Goal: Task Accomplishment & Management: Complete application form

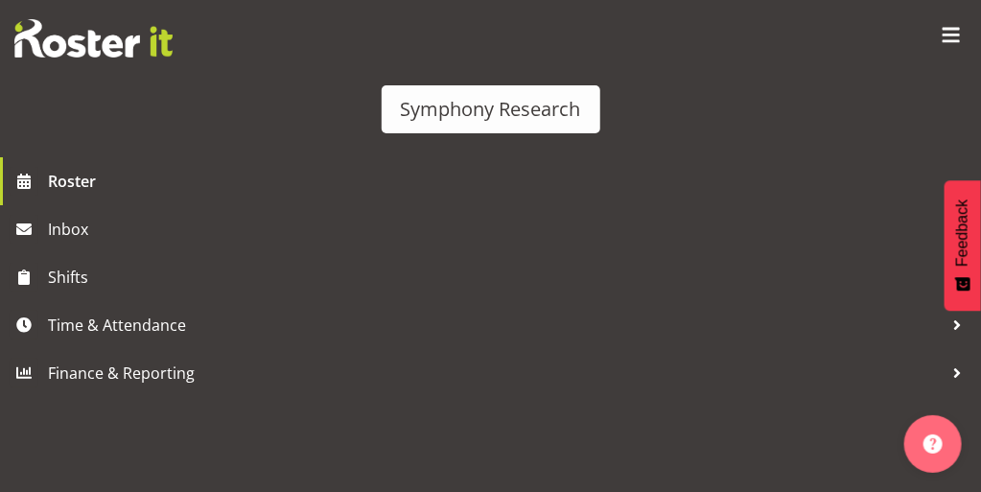
click at [516, 281] on span "Aug 27, Wednesday" at bounding box center [472, 289] width 87 height 17
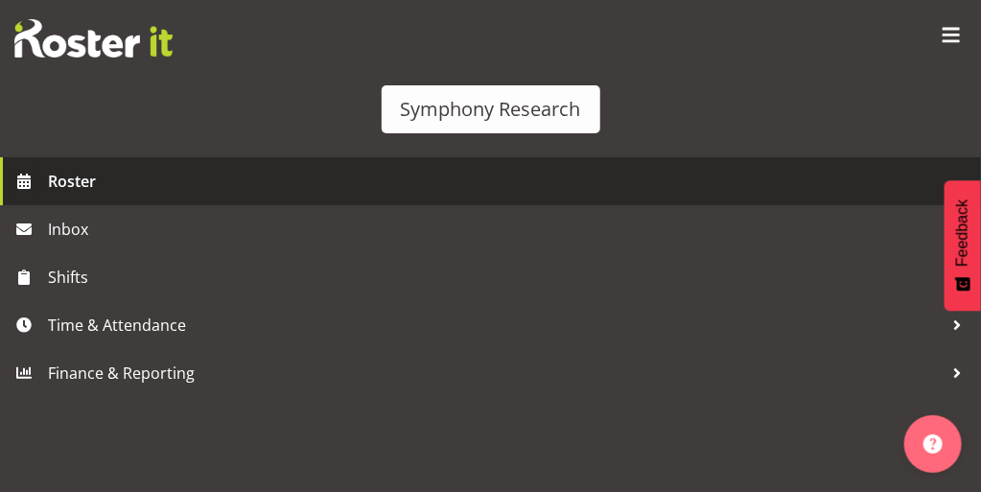
click at [55, 196] on span "Roster" at bounding box center [510, 181] width 924 height 29
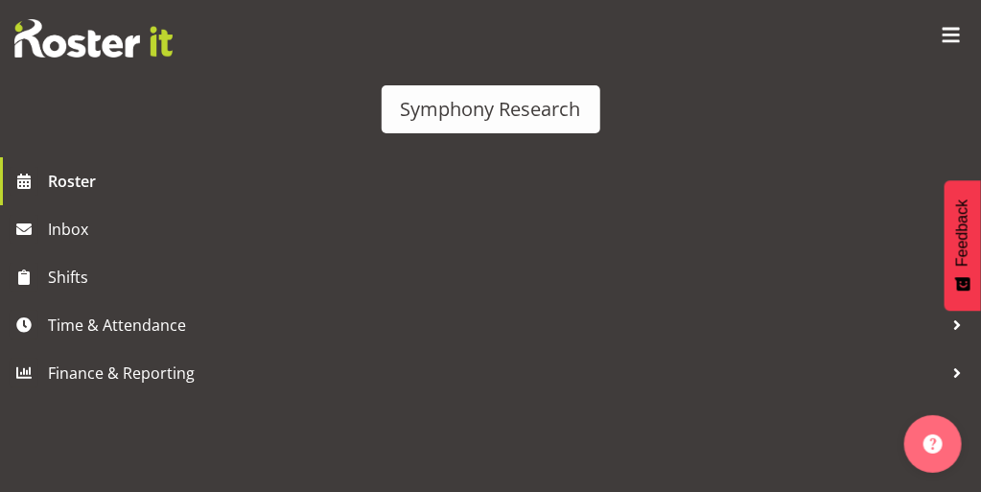
click at [516, 281] on span "[DATE], [DATE]" at bounding box center [472, 289] width 87 height 17
click at [531, 276] on td "[DATE], [DATE]" at bounding box center [477, 293] width 108 height 35
click at [516, 281] on span "[DATE], [DATE]" at bounding box center [472, 289] width 87 height 17
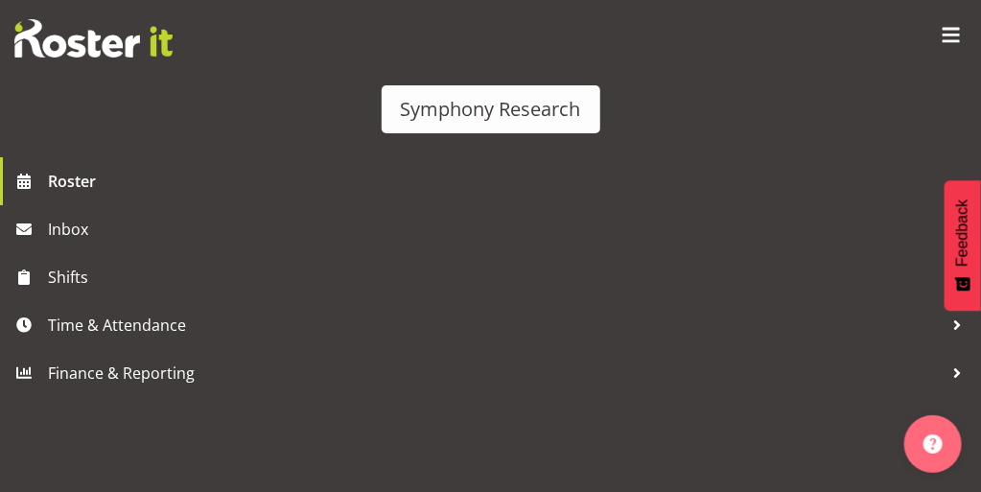
scroll to position [12, 0]
click at [516, 281] on span "[DATE], [DATE]" at bounding box center [472, 289] width 87 height 17
click at [531, 311] on td "Timeline Week of August 26, 2025" at bounding box center [477, 340] width 108 height 58
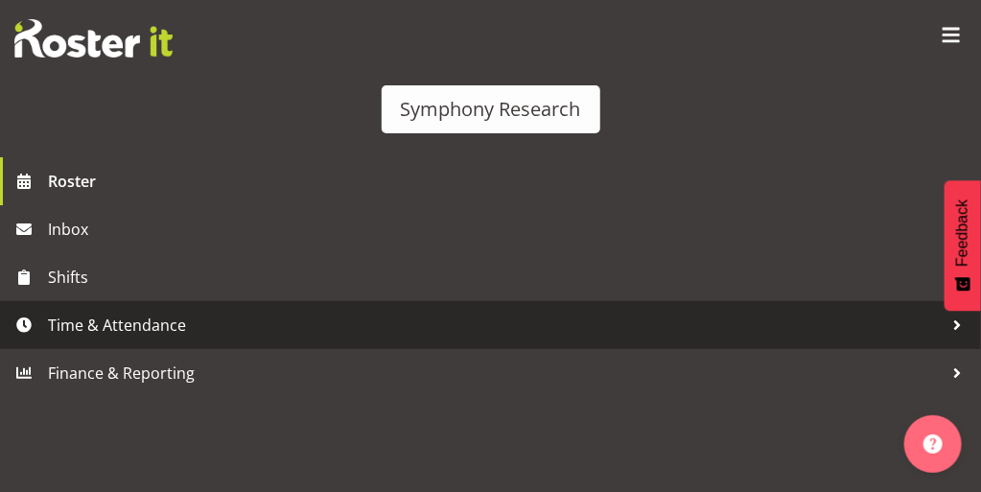
click at [82, 340] on span "Time & Attendance" at bounding box center [495, 325] width 895 height 29
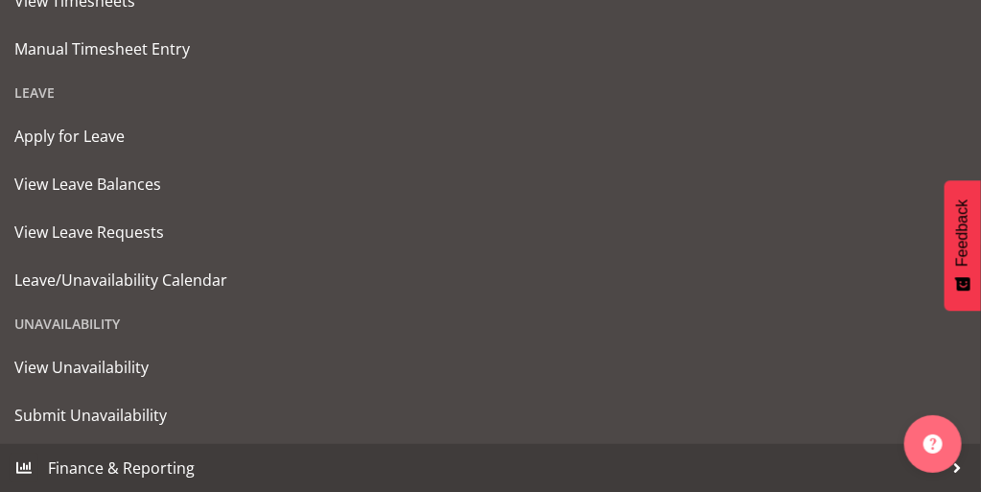
scroll to position [523, 0]
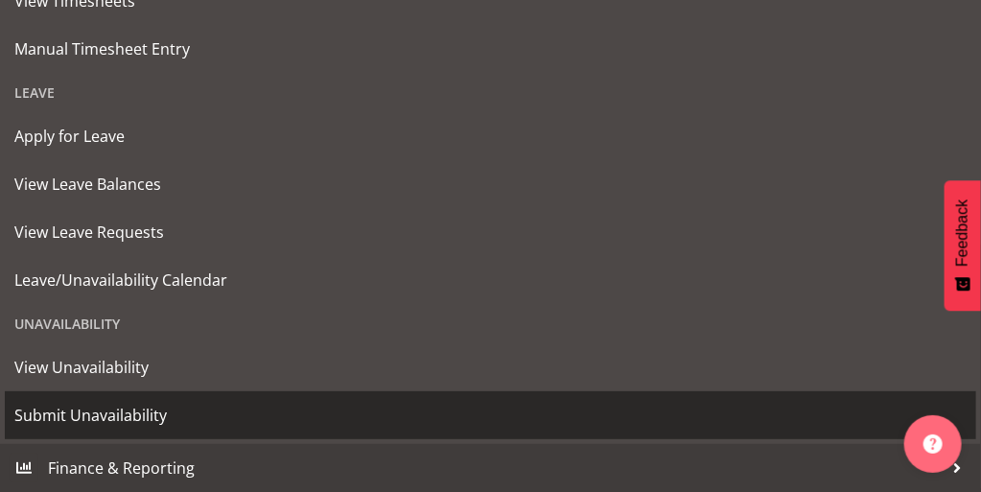
click at [111, 410] on span "Submit Unavailability" at bounding box center [490, 415] width 952 height 29
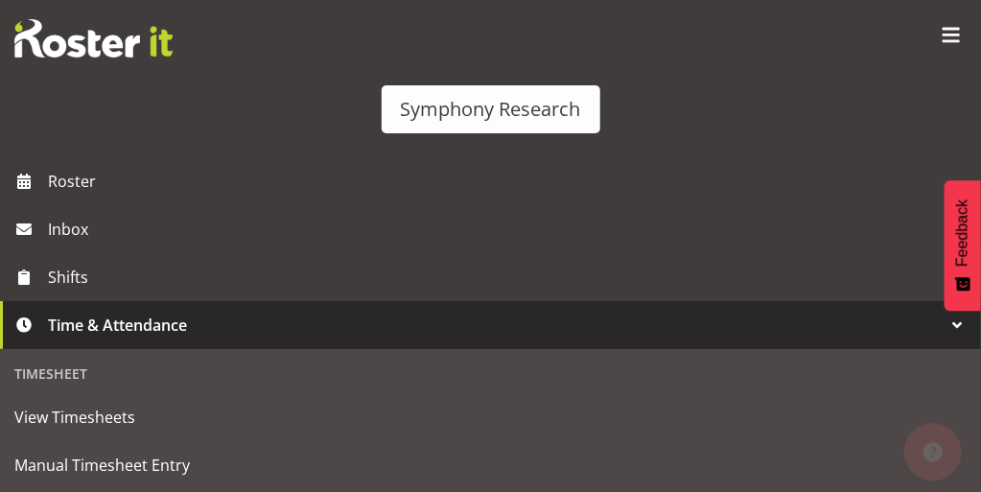
scroll to position [61, 0]
click at [154, 263] on input "26/08/2025" at bounding box center [84, 240] width 140 height 46
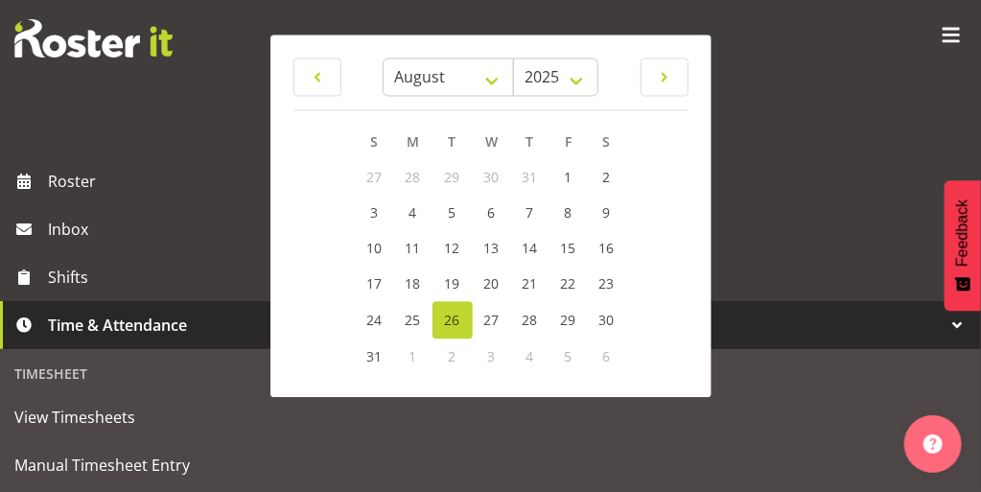
scroll to position [275, 0]
click at [457, 366] on span "2" at bounding box center [453, 357] width 8 height 18
click at [509, 97] on select "January February March April May June July August September October November De…" at bounding box center [448, 78] width 131 height 38
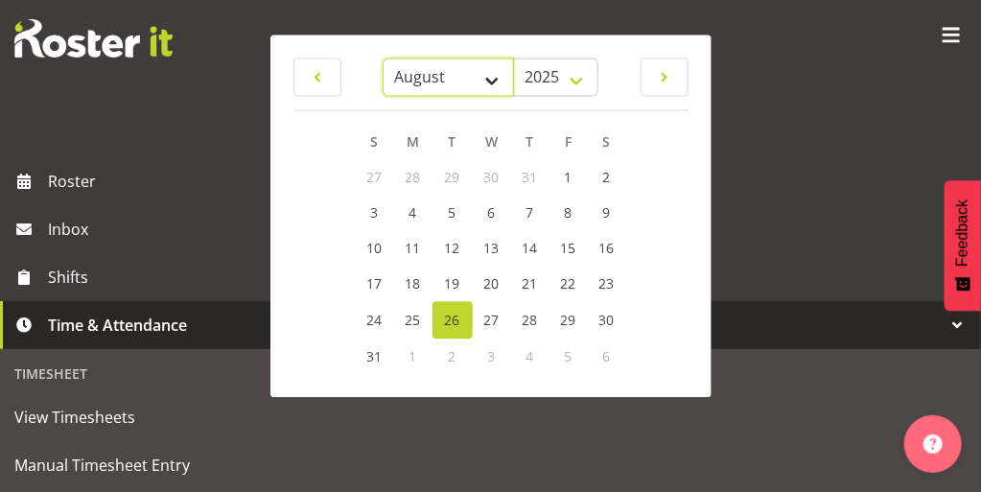
select select "8"
click at [427, 88] on select "January February March April May June July August September October November De…" at bounding box center [448, 78] width 131 height 38
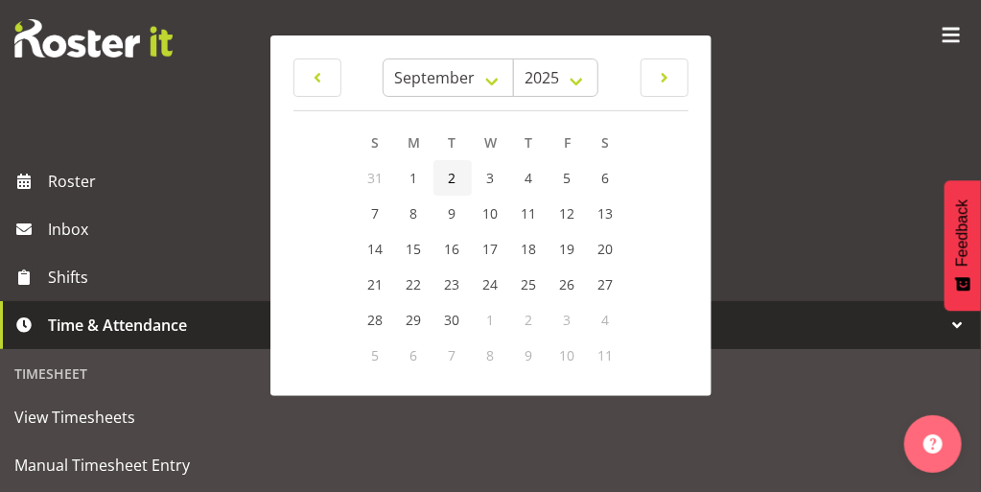
click at [457, 187] on span "2" at bounding box center [453, 178] width 8 height 18
type input "02/09/2025"
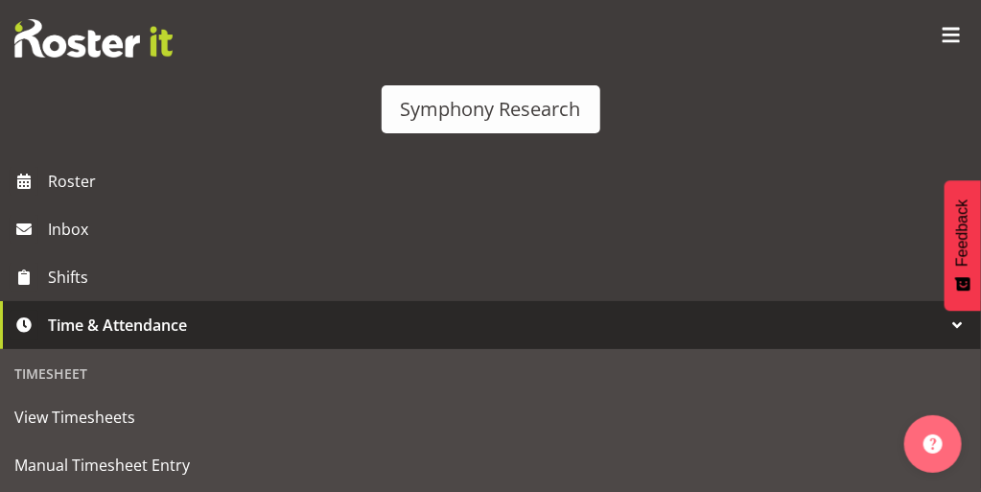
click at [65, 115] on span at bounding box center [39, 101] width 51 height 29
click at [27, 107] on input "Repeat" at bounding box center [20, 101] width 12 height 12
checkbox input "true"
click at [115, 323] on span at bounding box center [105, 313] width 19 height 19
click at [108, 319] on input "Tue" at bounding box center [102, 313] width 12 height 12
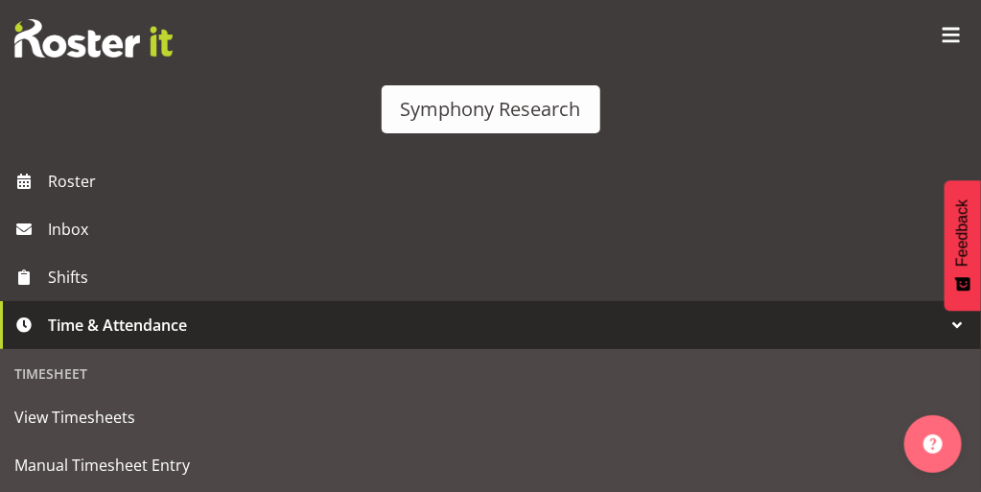
checkbox input "true"
click at [479, 59] on select "Forever On a date" at bounding box center [368, 63] width 221 height 46
select select "date"
click at [479, 40] on select "Forever On a date" at bounding box center [368, 63] width 221 height 46
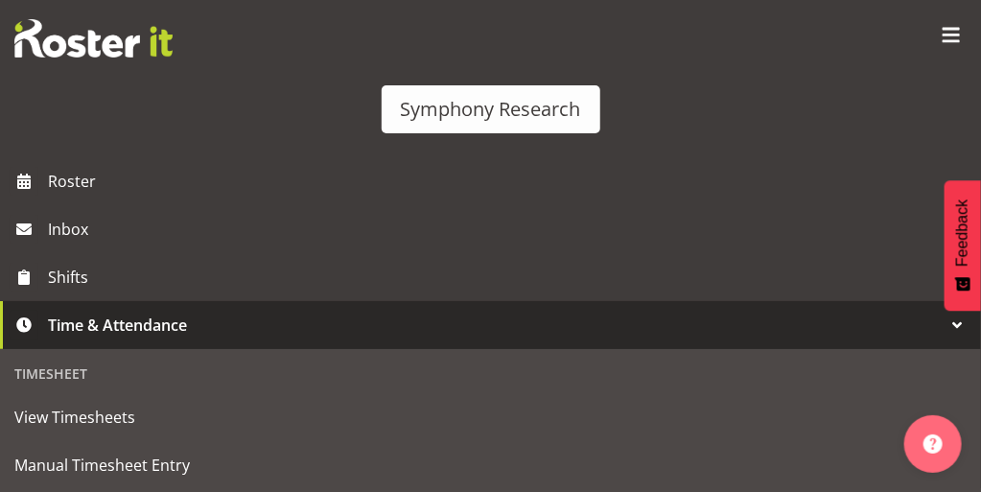
click at [708, 59] on input "26/08/2025" at bounding box center [613, 56] width 221 height 46
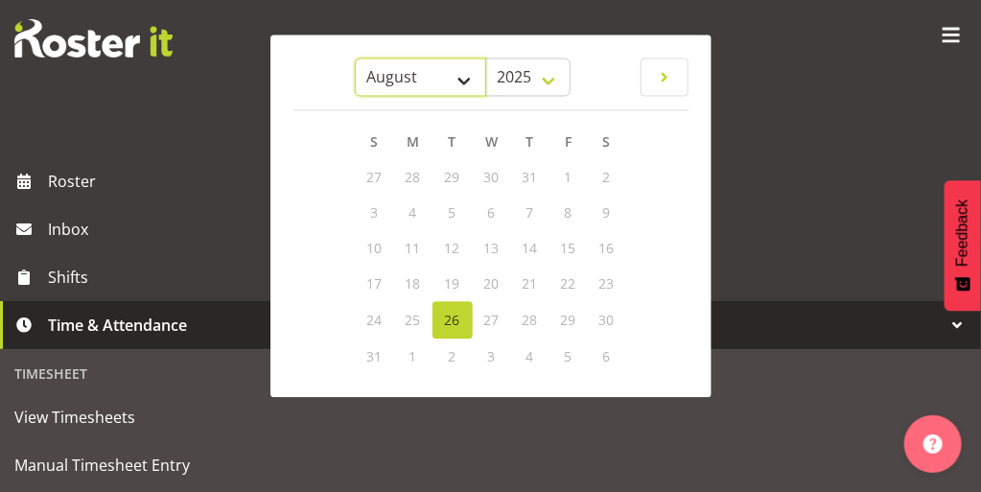
click at [486, 97] on select "January February March April May June July August September October November De…" at bounding box center [420, 78] width 131 height 38
select select "8"
click at [486, 86] on select "January February March April May June July August September October November De…" at bounding box center [420, 78] width 131 height 38
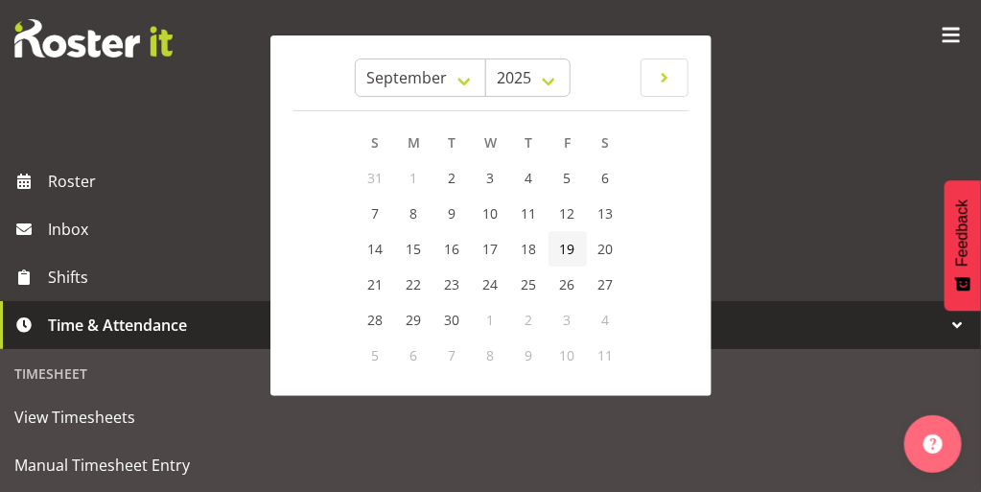
click at [575, 258] on span "19" at bounding box center [567, 249] width 15 height 18
type input "19/09/2025"
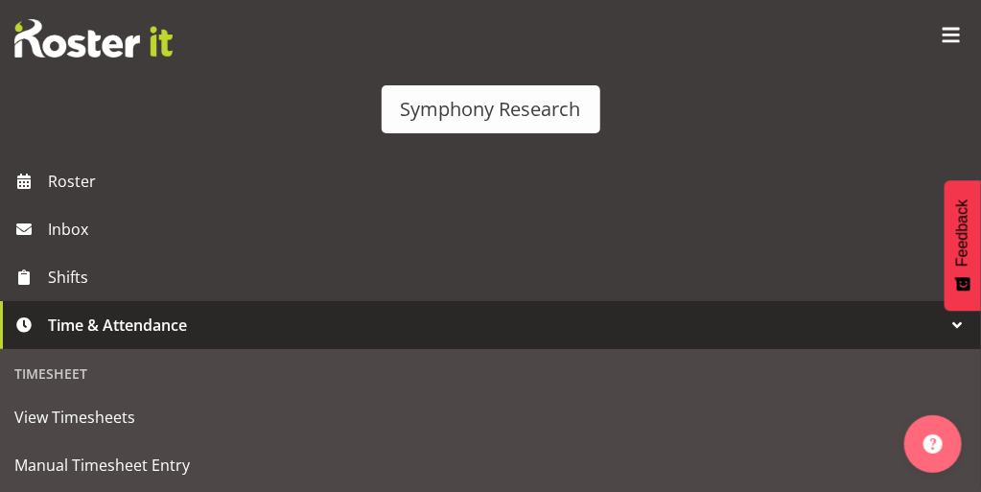
click at [480, 277] on textarea at bounding box center [246, 324] width 465 height 148
type textarea "V"
type textarea "Volunteer night, available during school holidays usually"
click at [591, 431] on span "Set Dates as Unavailable" at bounding box center [490, 442] width 200 height 23
click at [491, 480] on div "1" at bounding box center [490, 499] width 952 height 38
